Goal: Transaction & Acquisition: Download file/media

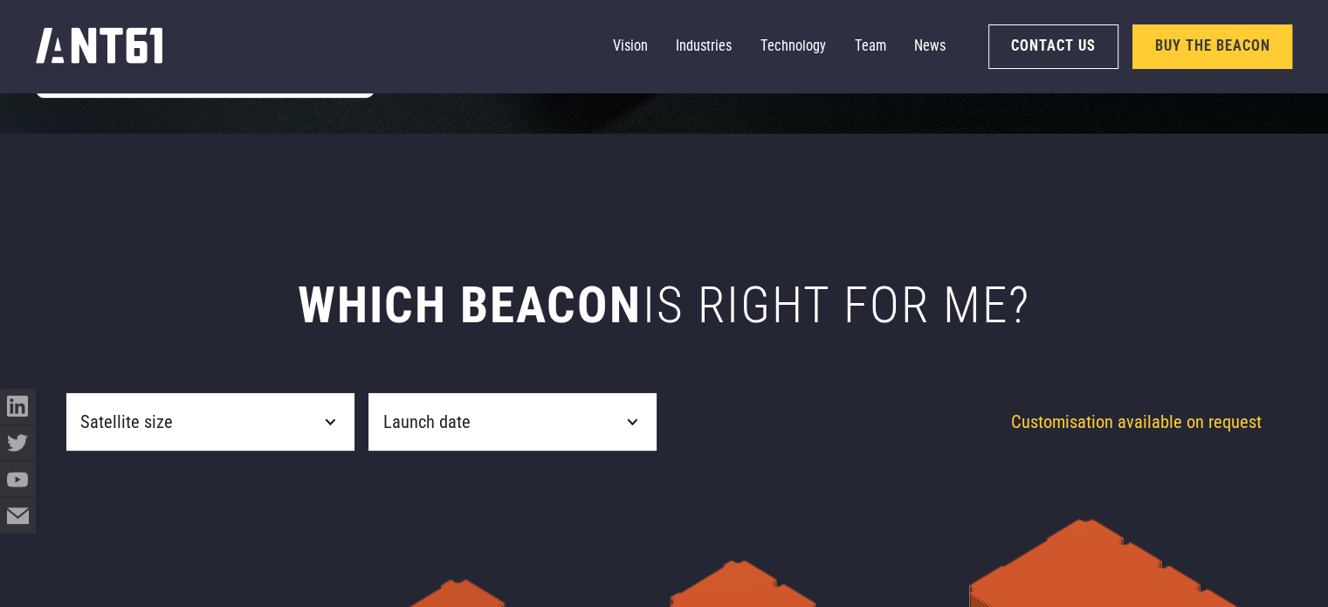
scroll to position [524, 0]
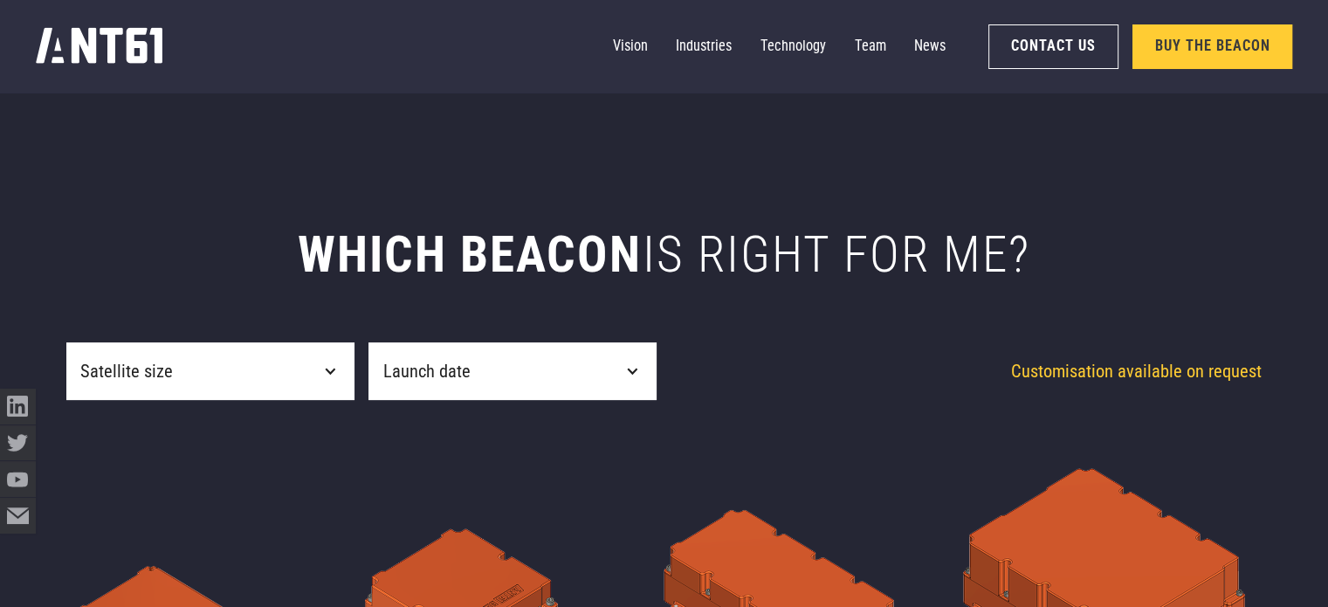
click at [285, 360] on div "Satellite size" at bounding box center [210, 370] width 288 height 57
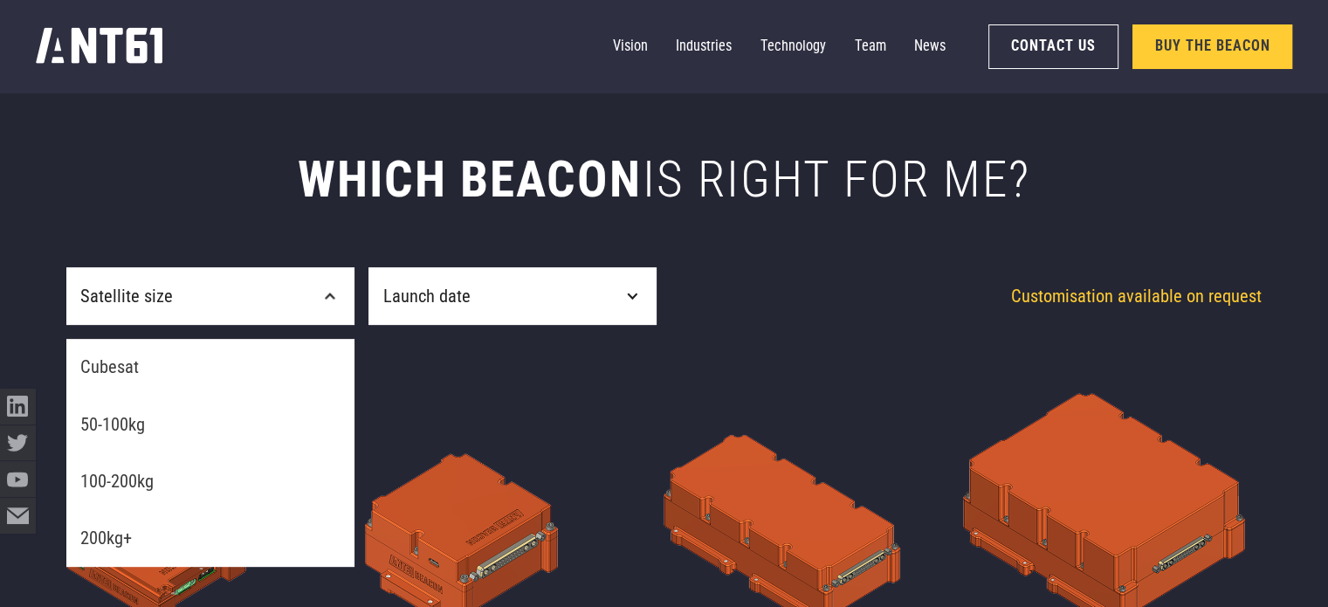
scroll to position [611, 0]
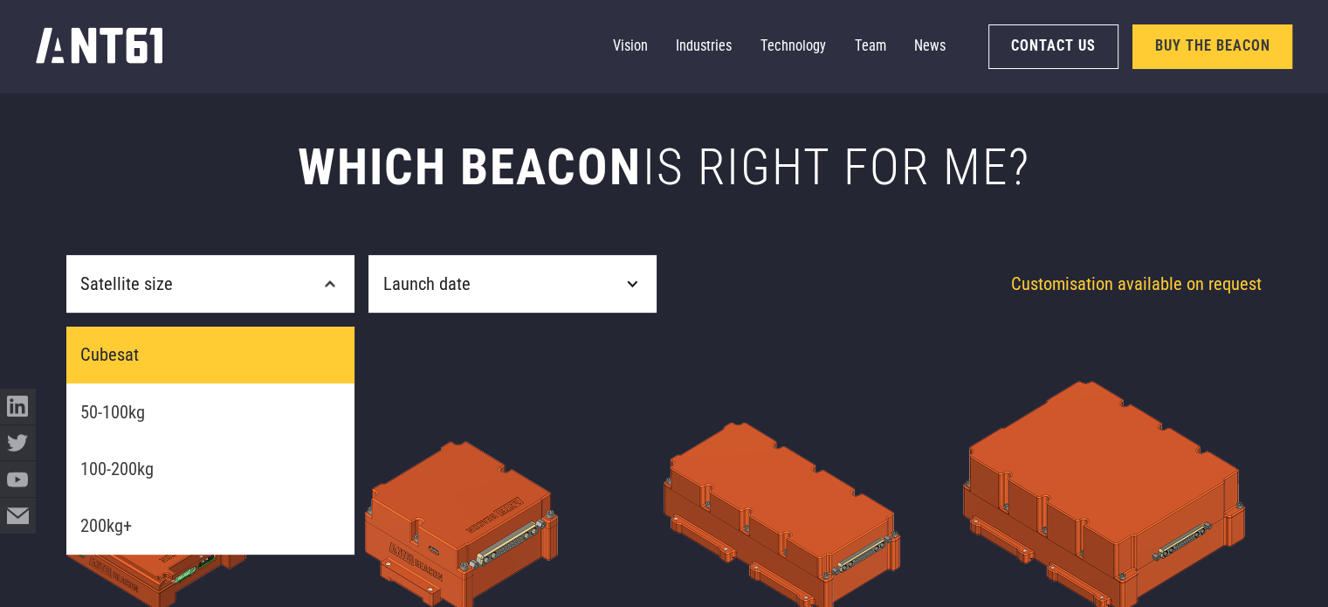
drag, startPoint x: 230, startPoint y: 348, endPoint x: 248, endPoint y: 342, distance: 18.5
click at [231, 347] on link "Cubesat" at bounding box center [210, 354] width 288 height 57
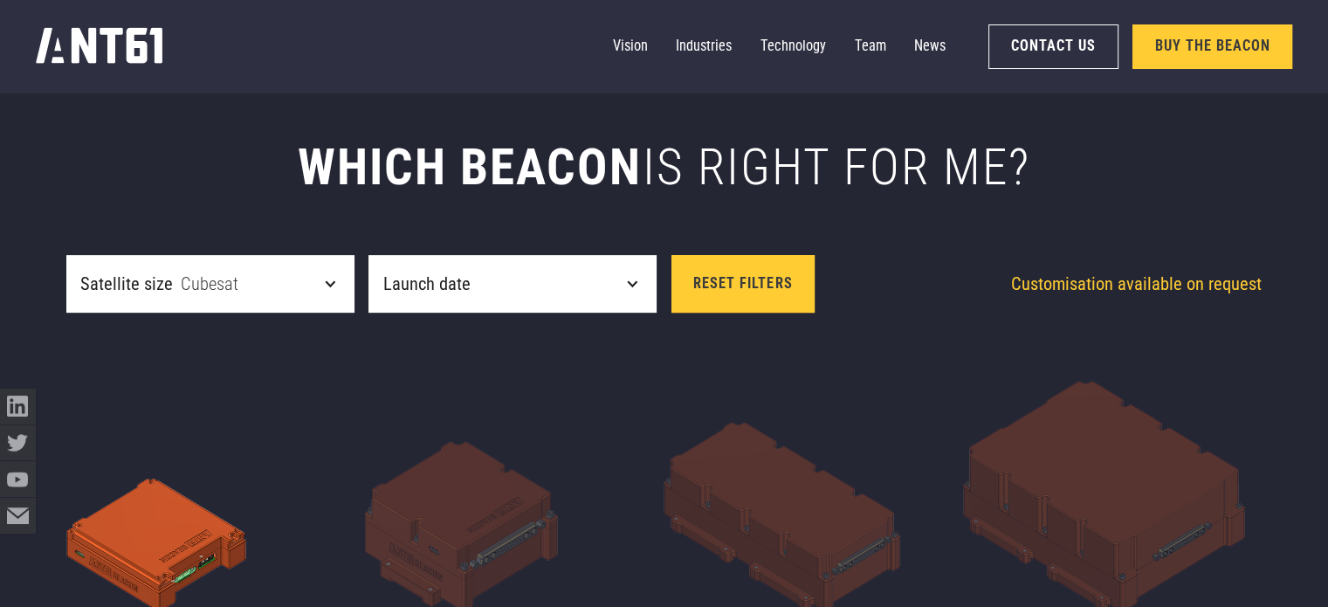
click at [534, 292] on div "Launch date" at bounding box center [512, 283] width 288 height 57
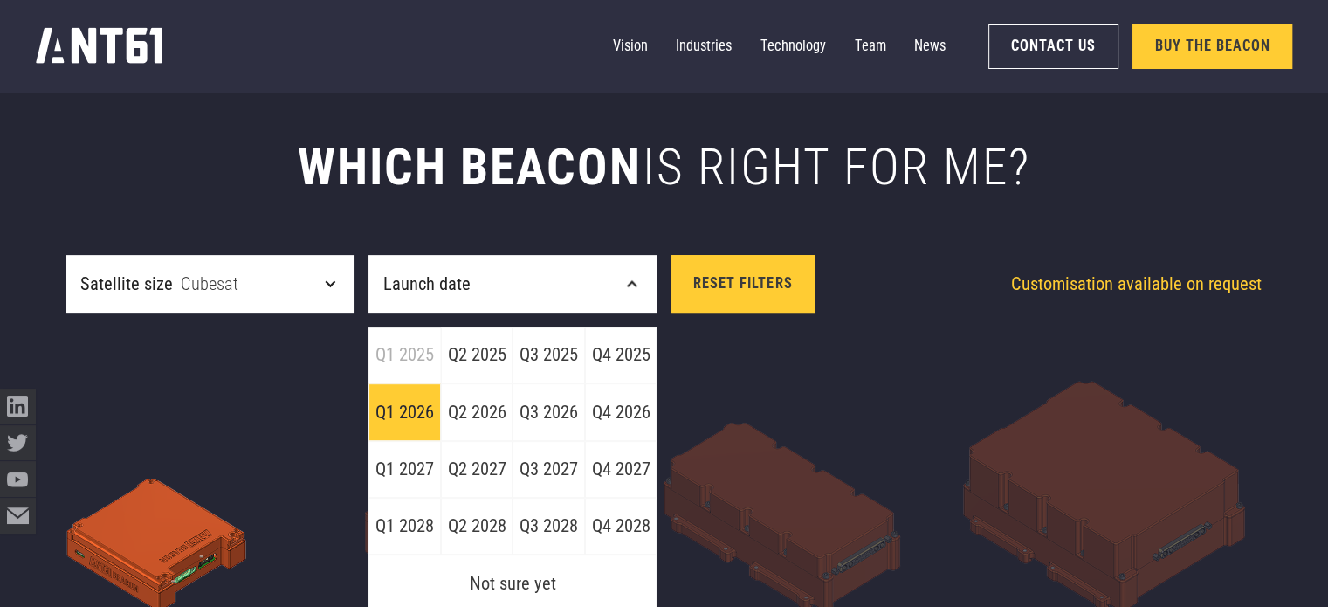
click at [406, 403] on link "Q1 2026" at bounding box center [404, 411] width 72 height 57
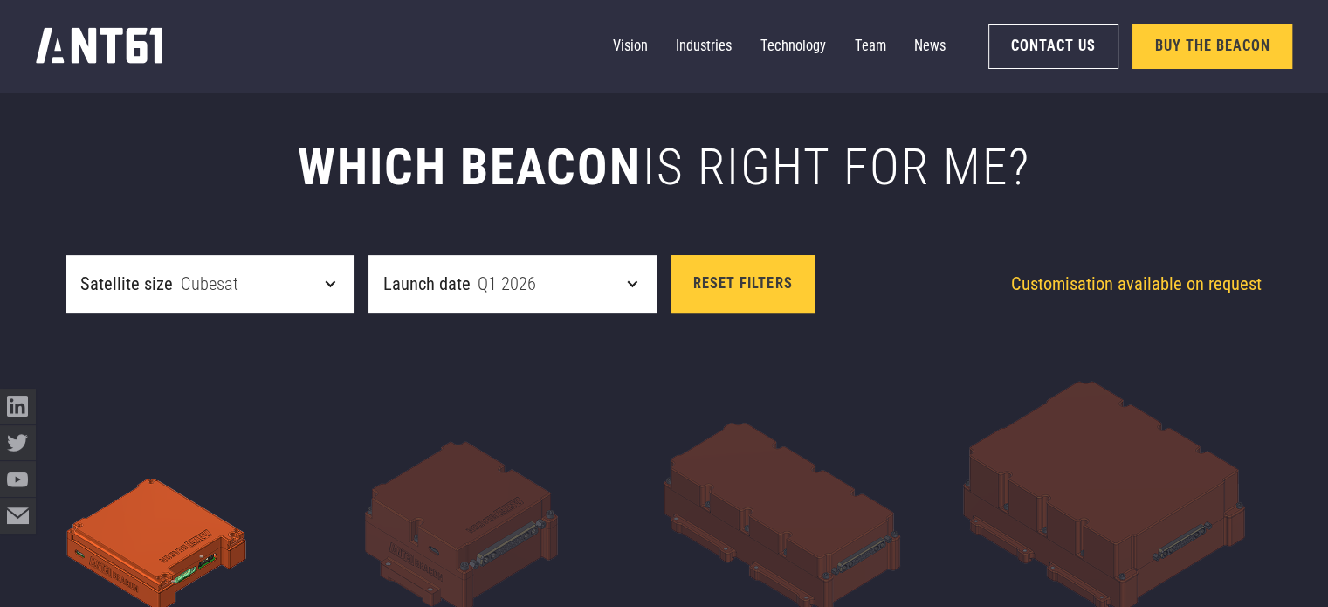
click at [602, 280] on div "Launch date Q1 2026" at bounding box center [512, 283] width 288 height 57
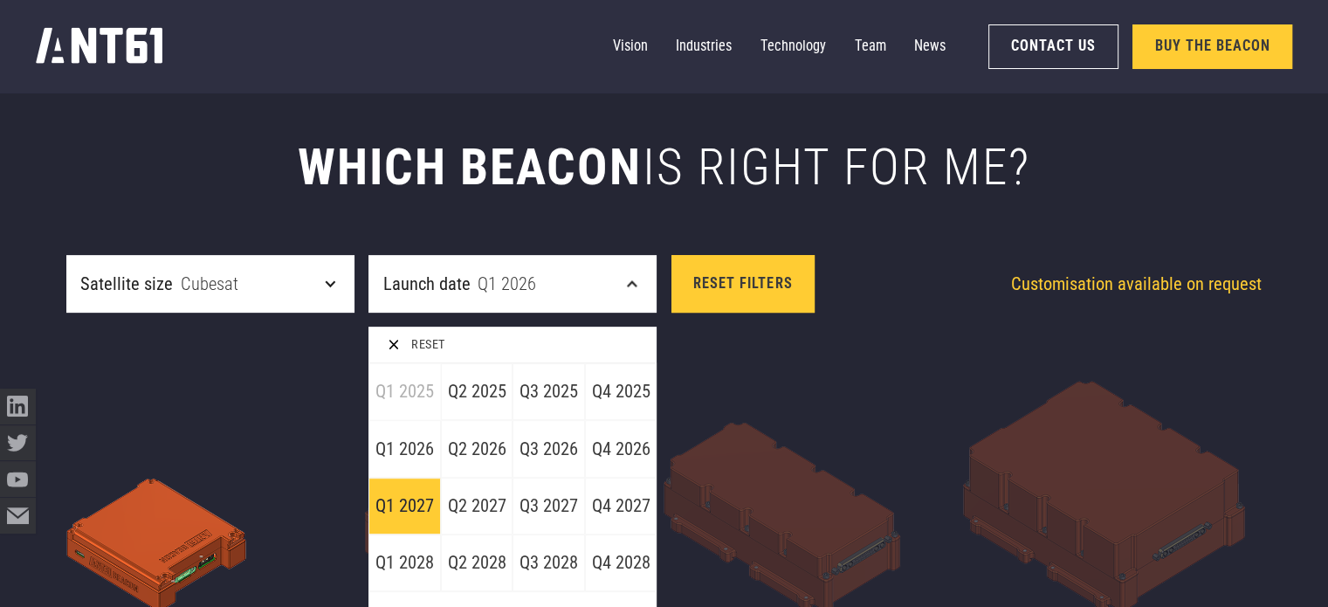
click at [409, 496] on link "Q1 2027" at bounding box center [404, 505] width 72 height 57
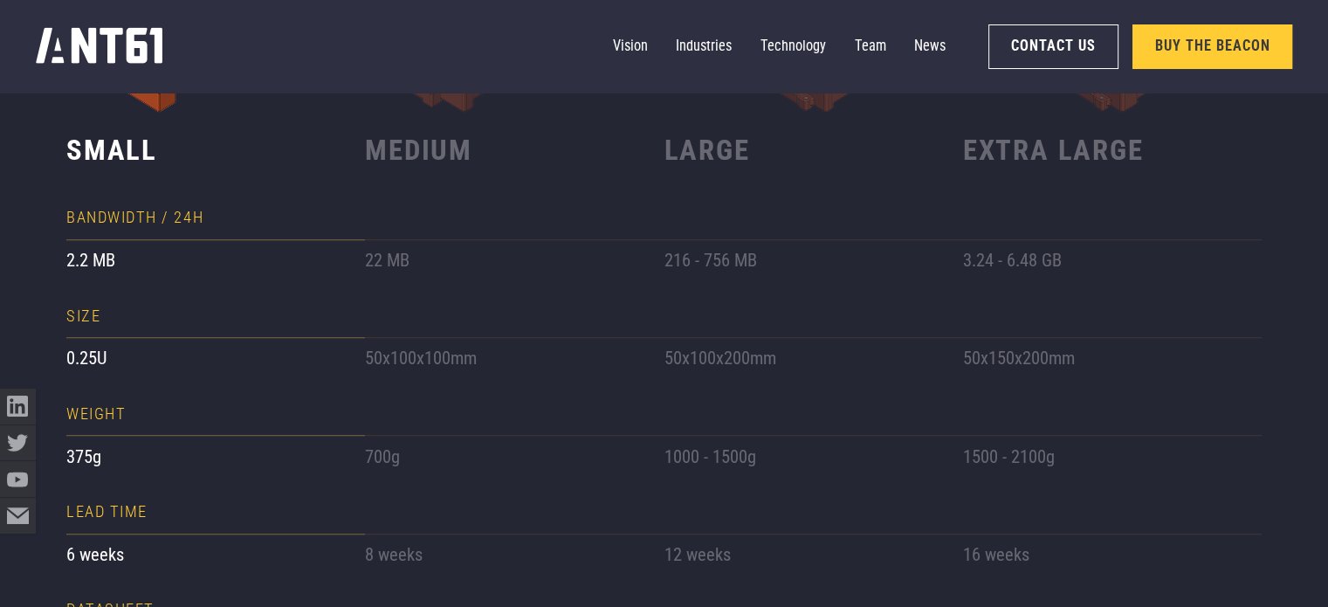
scroll to position [1048, 0]
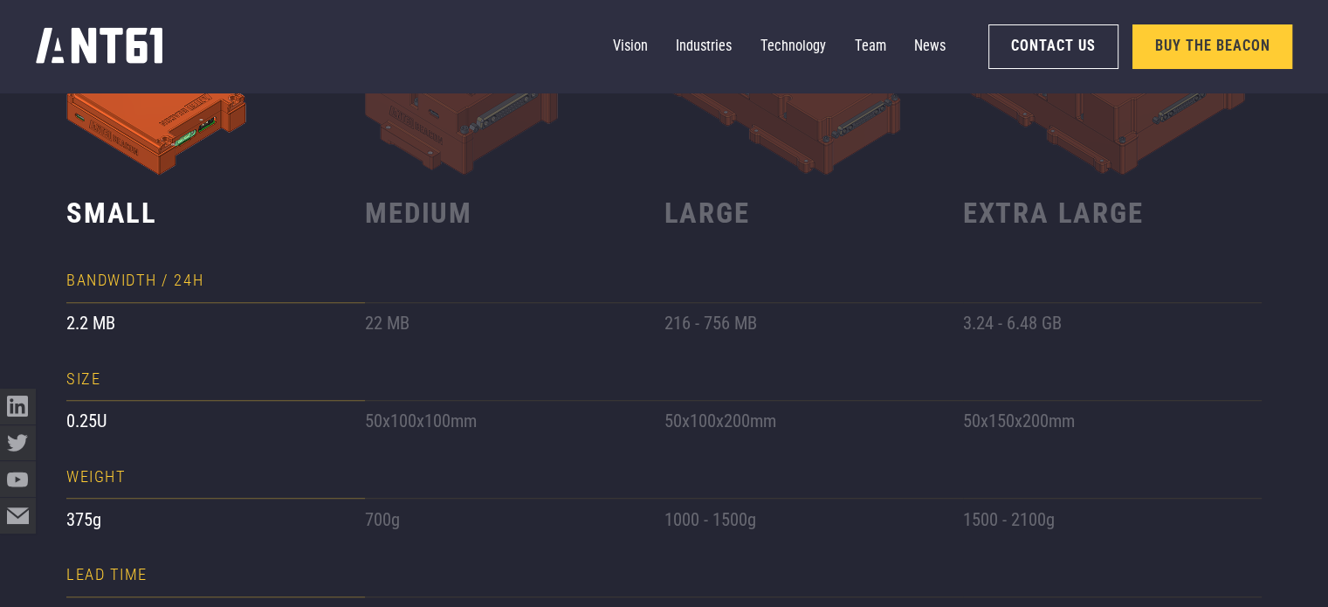
click at [424, 155] on div "Small Bandwidth / 24H 2.2 MB Size 0.25U weight 375g lead time 6 weeks Datasheet…" at bounding box center [663, 372] width 1195 height 993
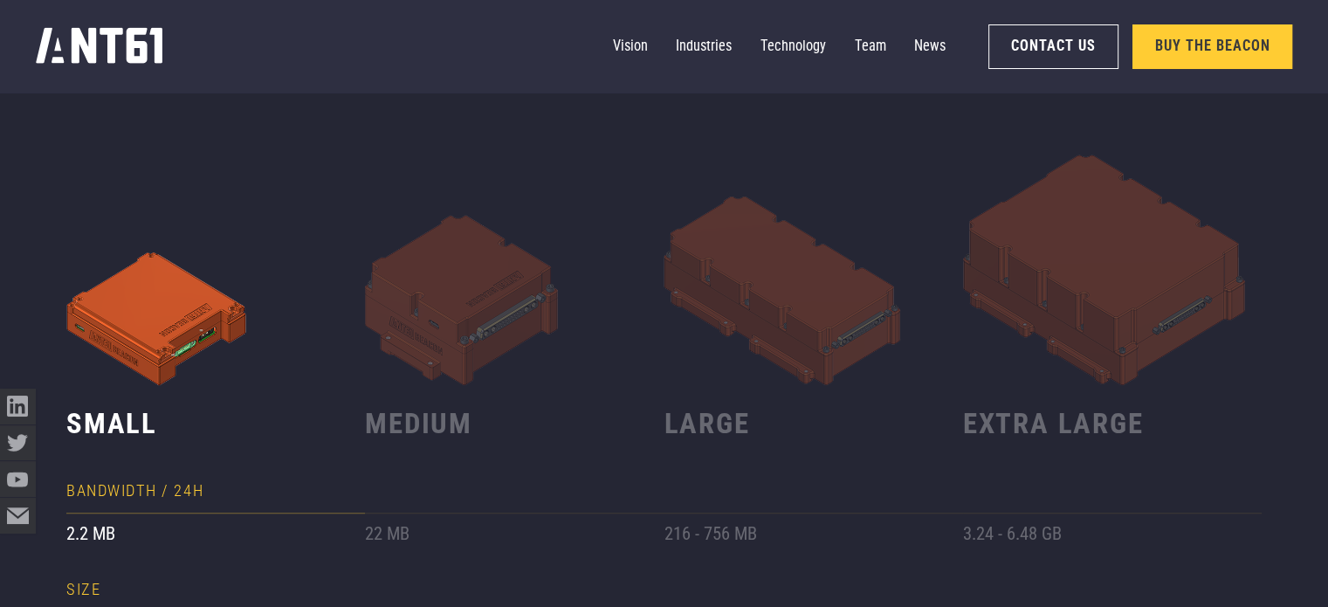
scroll to position [698, 0]
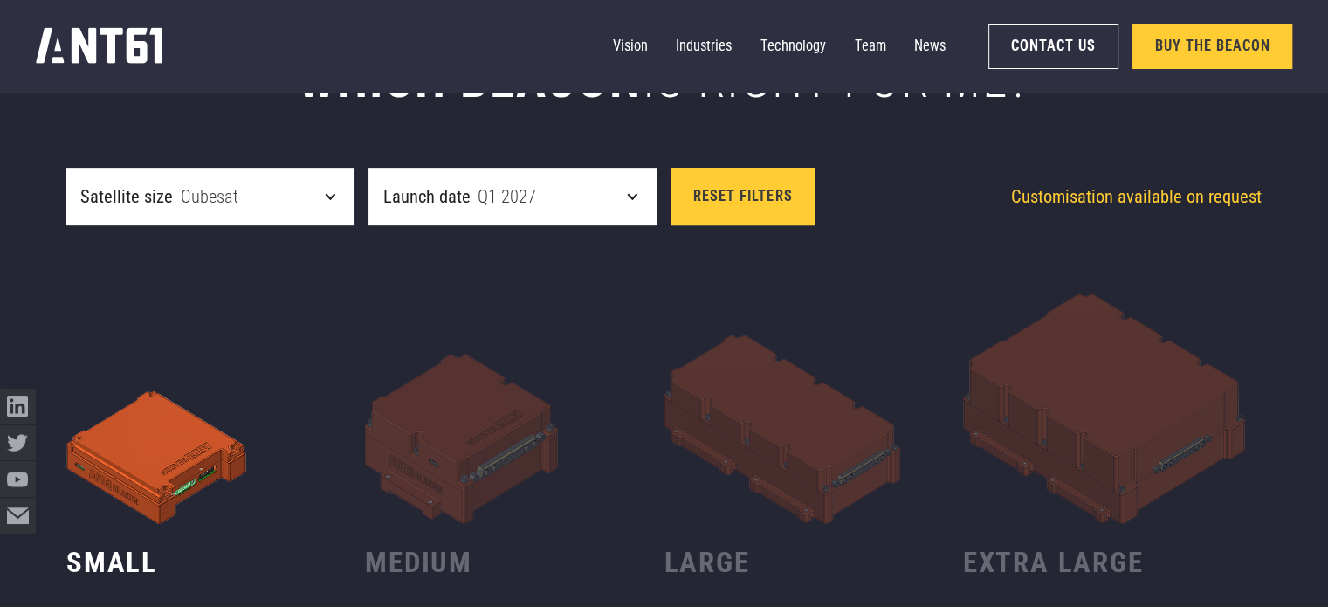
click at [281, 203] on div "Satellite size Cubesat" at bounding box center [210, 196] width 288 height 57
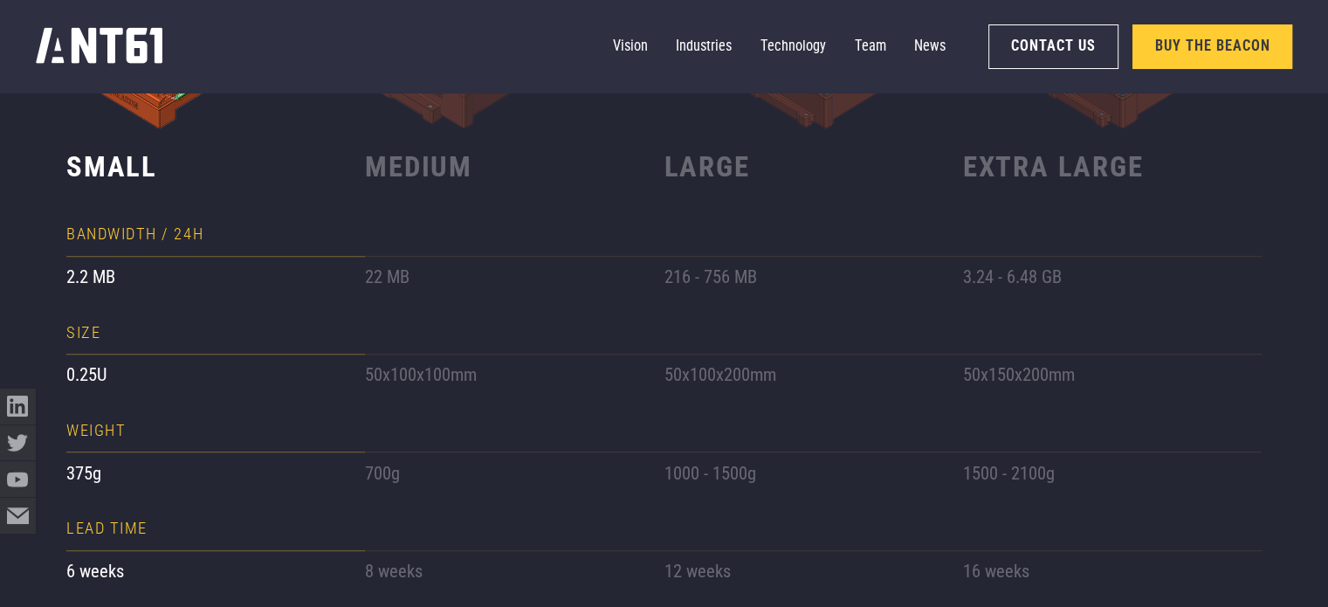
scroll to position [1135, 0]
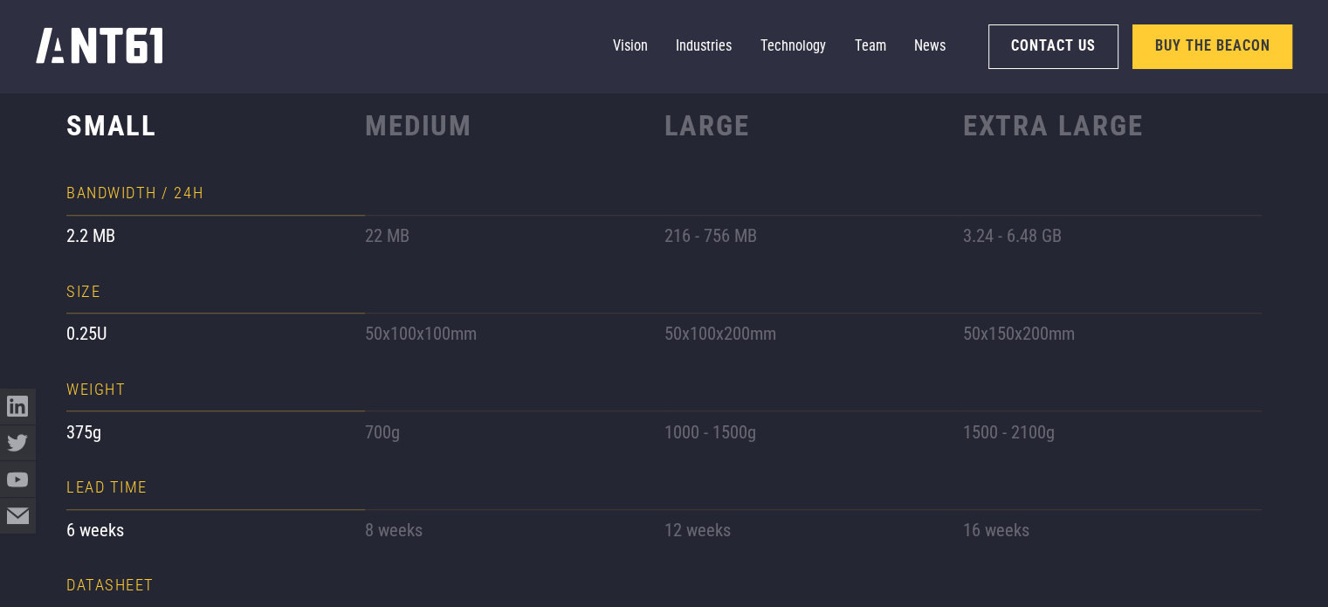
click at [140, 359] on div "Small Bandwidth / 24H 2.2 MB Size 0.25U weight 375g lead time 6 weeks Datasheet…" at bounding box center [215, 285] width 299 height 993
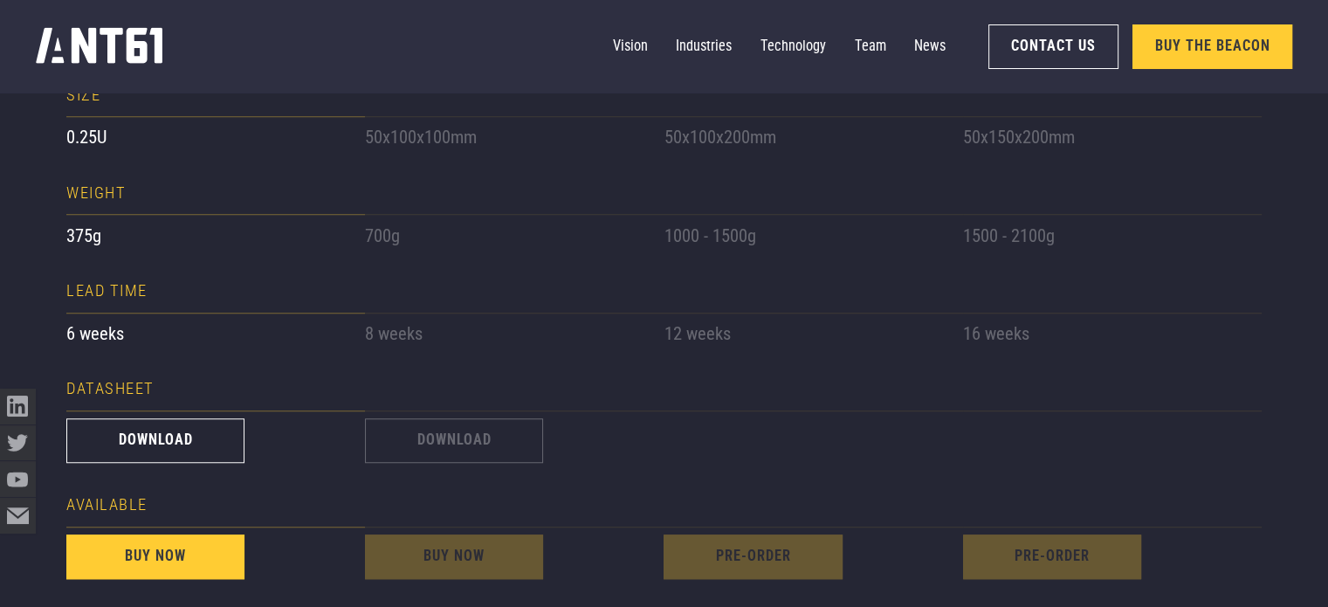
scroll to position [1484, 0]
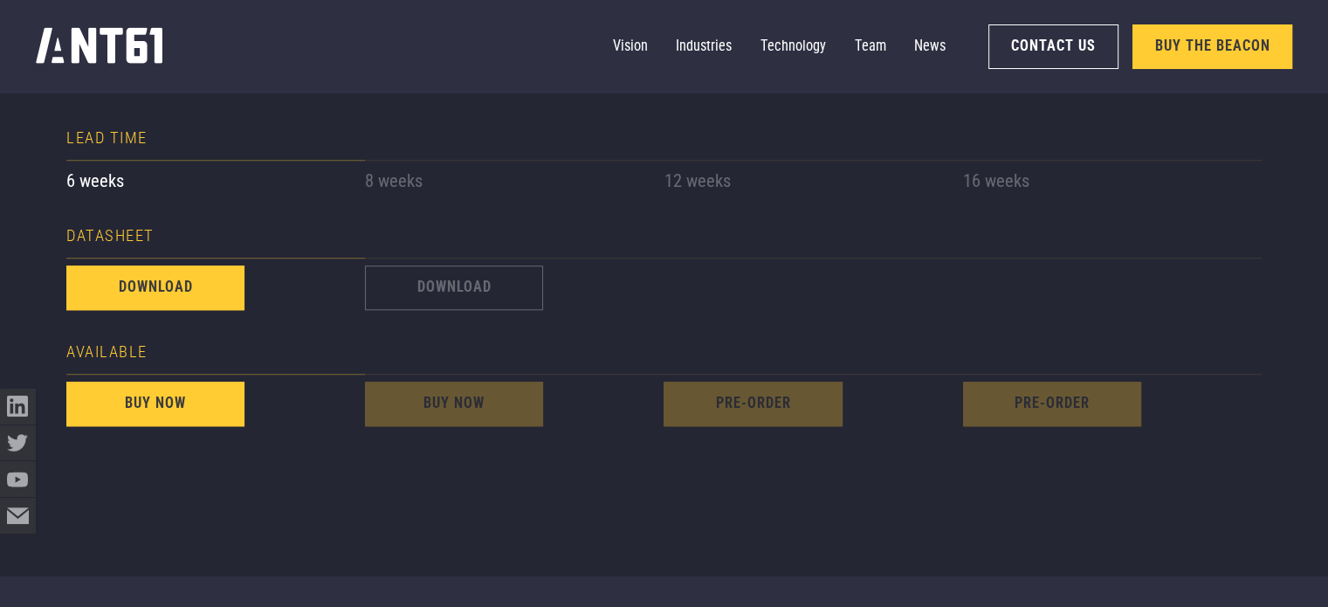
click at [181, 289] on link "download" at bounding box center [155, 287] width 178 height 45
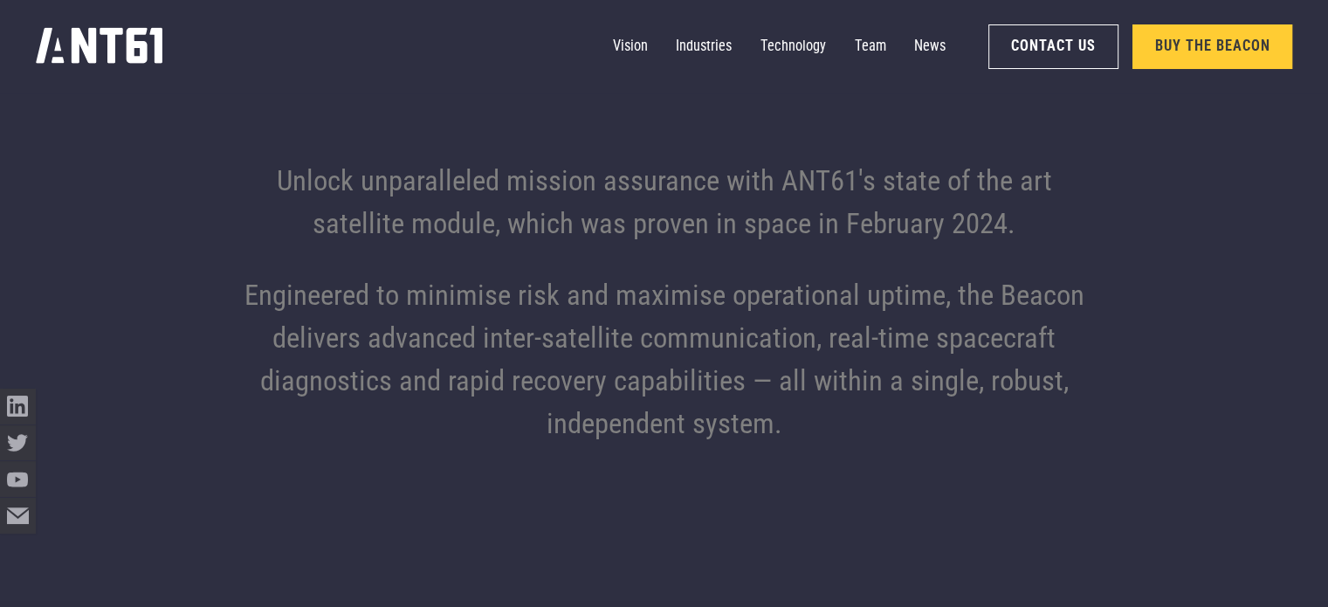
scroll to position [2095, 0]
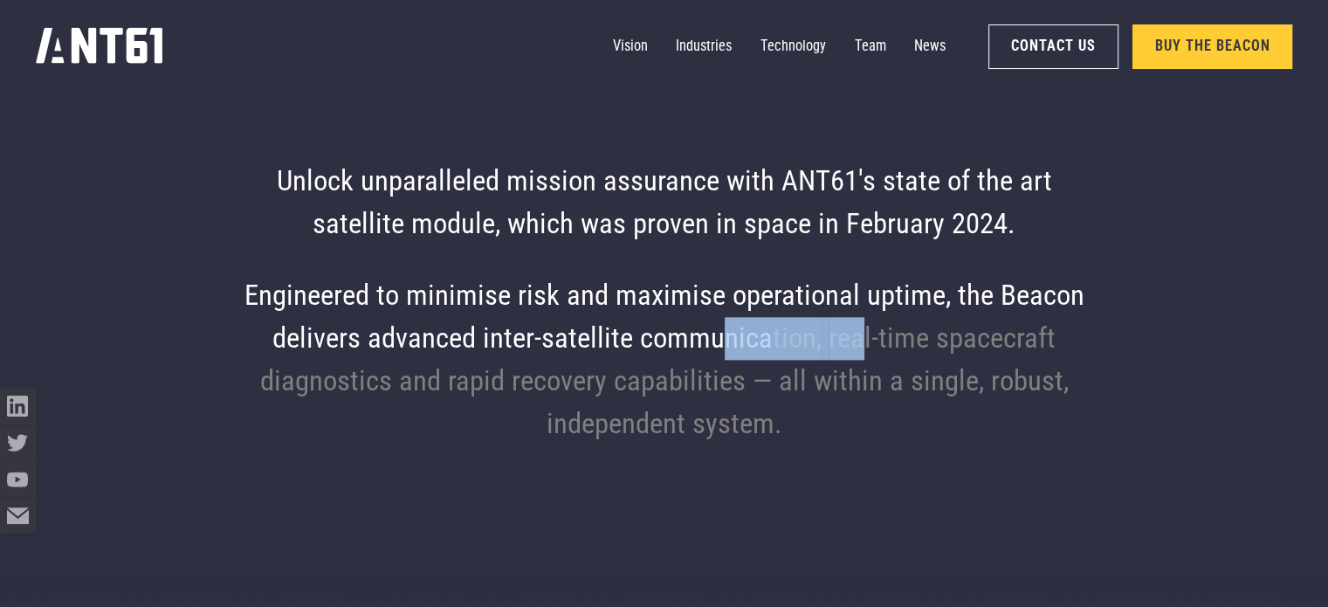
drag, startPoint x: 761, startPoint y: 344, endPoint x: 862, endPoint y: 352, distance: 100.7
click at [862, 352] on div "delivers advanced inter-satellite communication, real-time spacecraft" at bounding box center [664, 339] width 840 height 43
click at [882, 349] on div "real-time" at bounding box center [878, 339] width 100 height 43
drag, startPoint x: 878, startPoint y: 342, endPoint x: 776, endPoint y: 343, distance: 102.1
click at [775, 343] on div "delivers advanced inter-satellite communication, real-time spacecraft" at bounding box center [664, 339] width 840 height 43
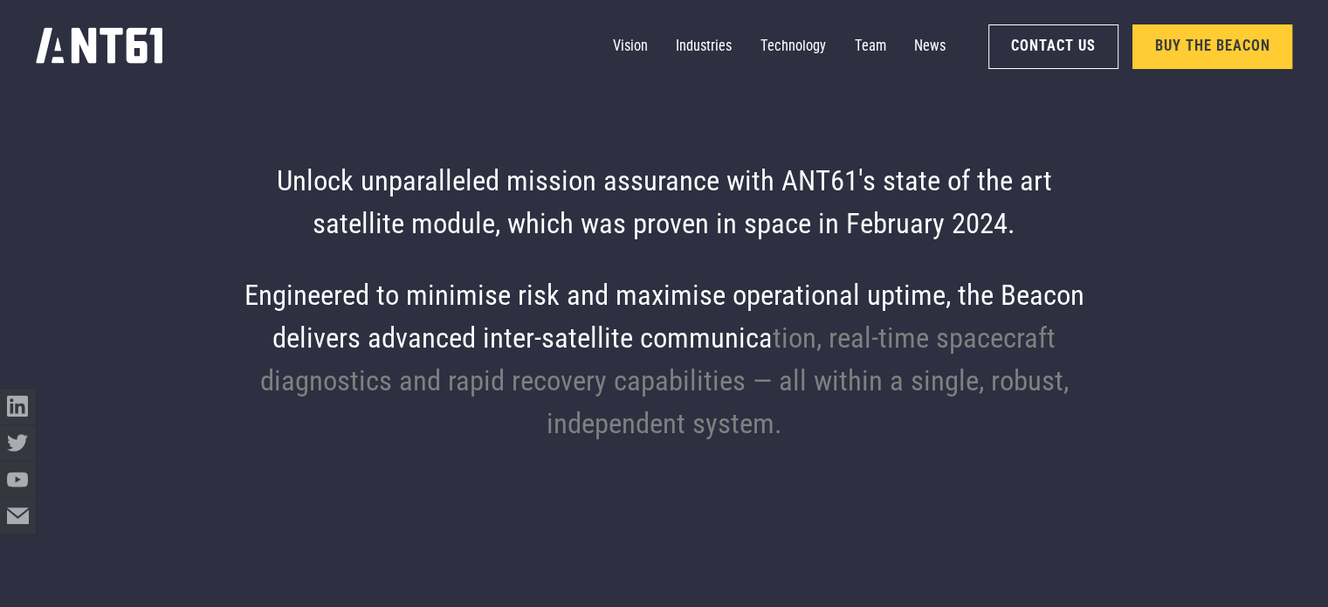
click at [571, 316] on div "and" at bounding box center [588, 296] width 42 height 43
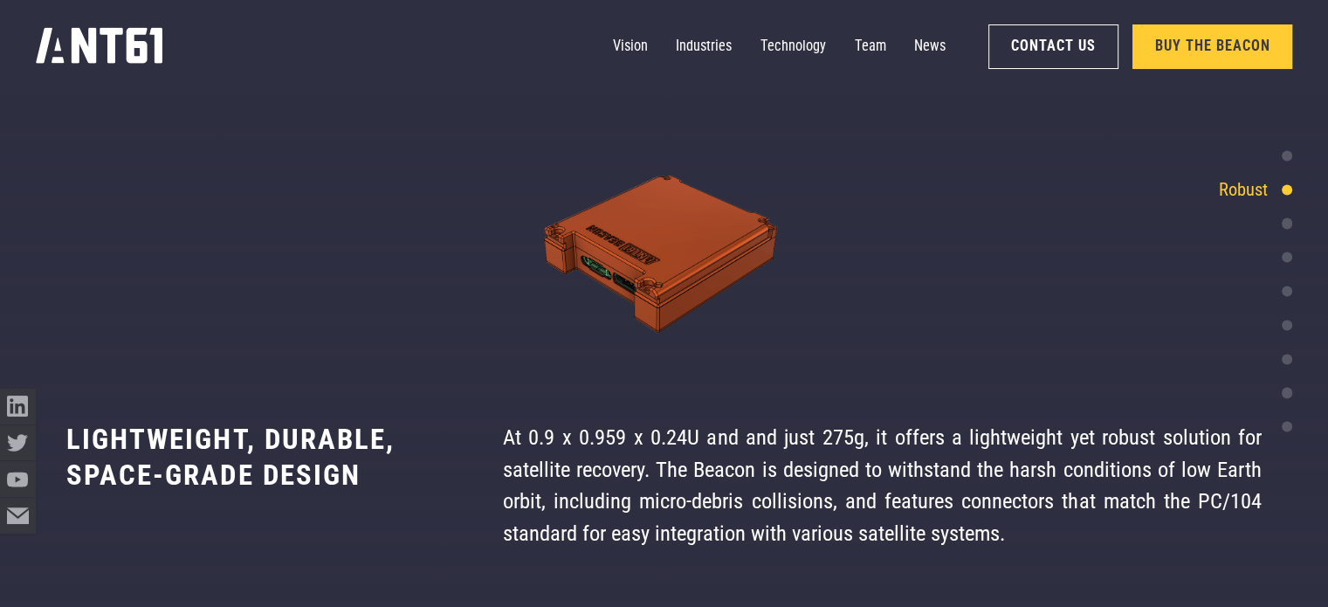
scroll to position [3641, 0]
click at [1288, 226] on div at bounding box center [1286, 223] width 10 height 10
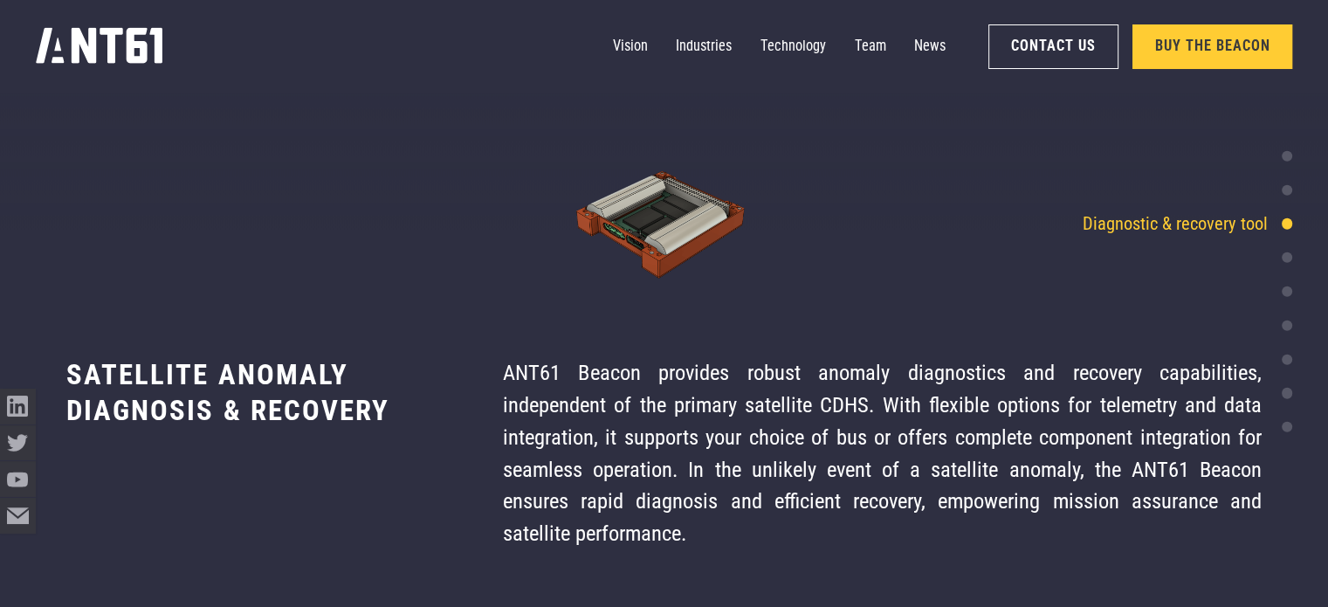
scroll to position [4127, 0]
click at [1288, 190] on div at bounding box center [1286, 189] width 10 height 10
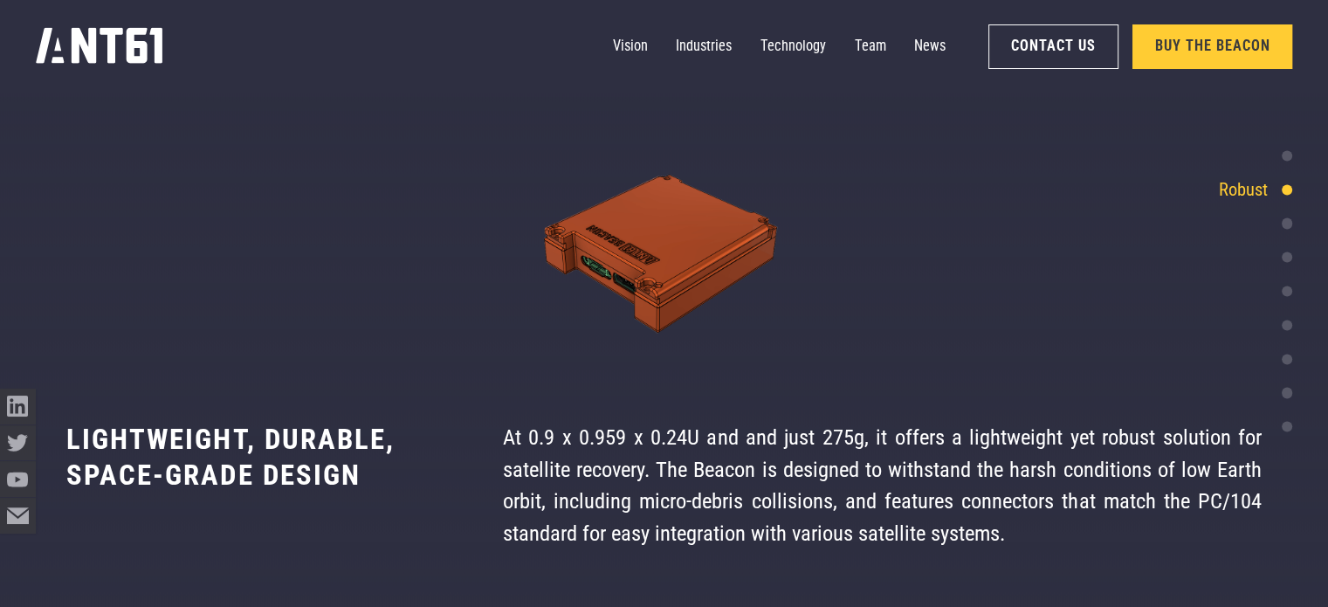
scroll to position [3641, 0]
click at [1287, 259] on div at bounding box center [1286, 257] width 10 height 10
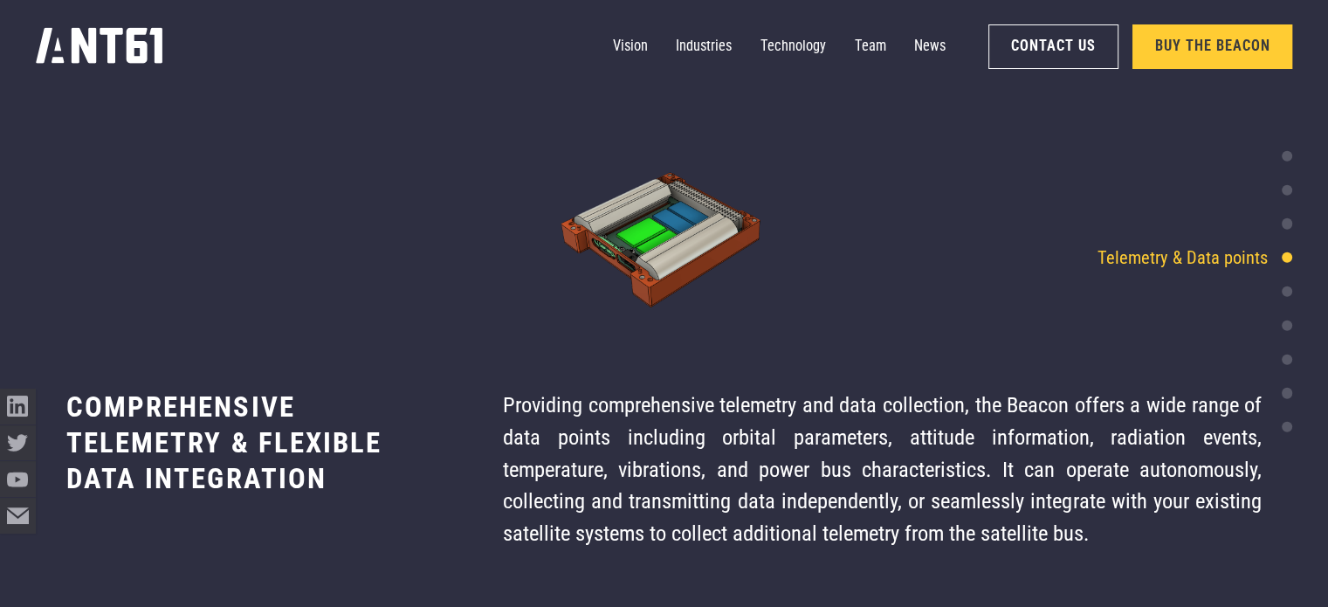
scroll to position [4613, 0]
click at [1285, 292] on div at bounding box center [1286, 291] width 10 height 10
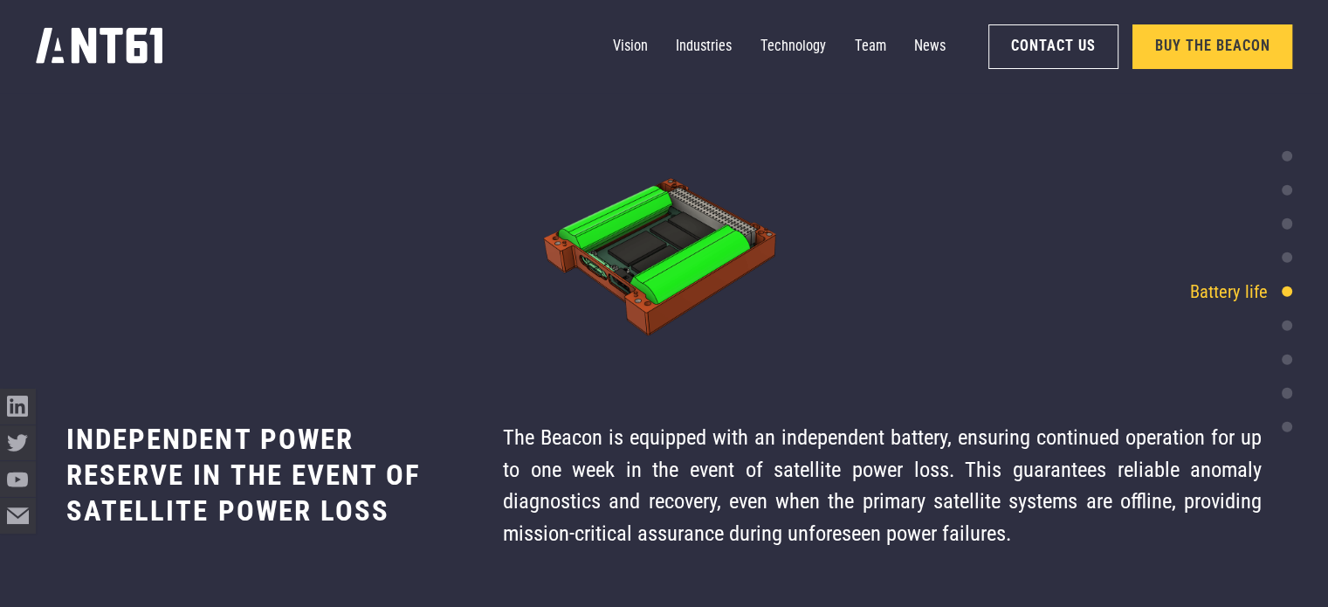
click at [1285, 326] on div at bounding box center [1286, 324] width 10 height 10
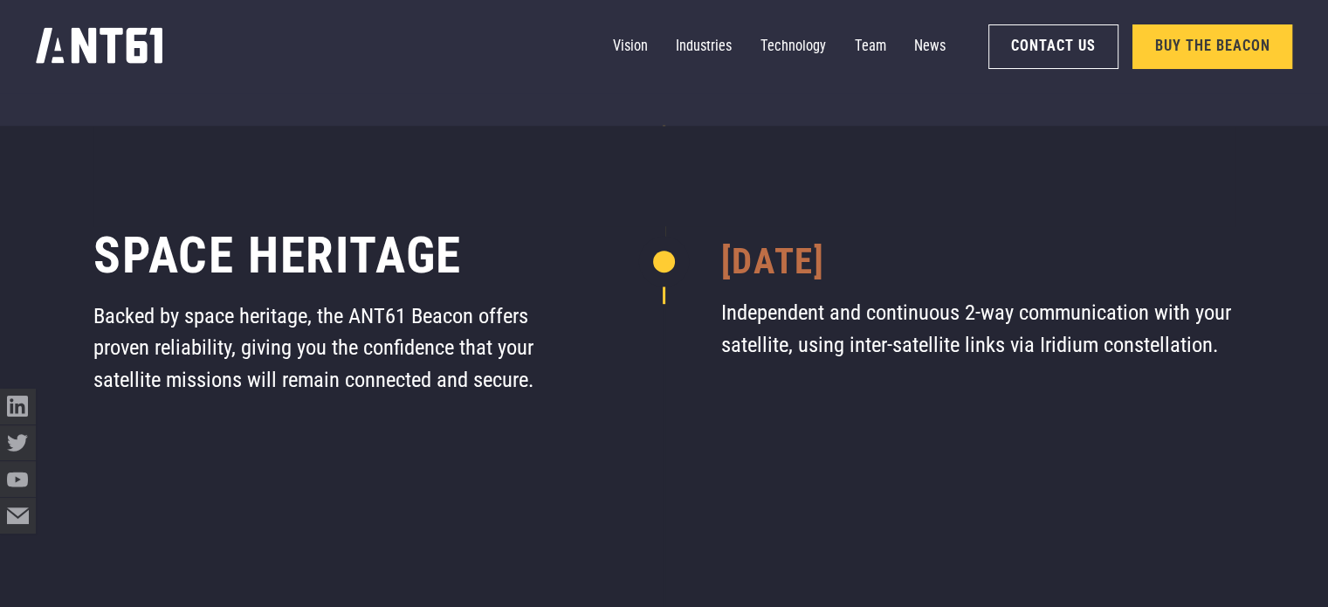
scroll to position [7690, 0]
